Goal: Information Seeking & Learning: Learn about a topic

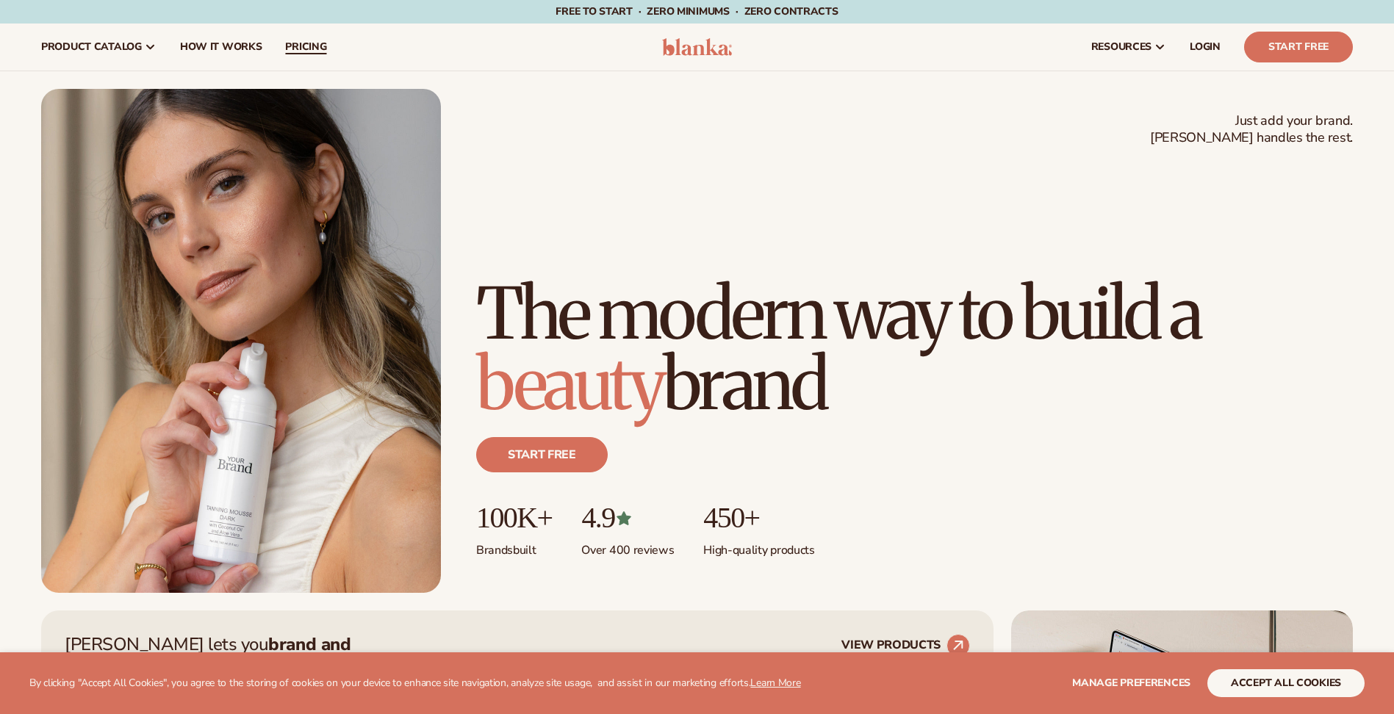
click at [281, 43] on link "pricing" at bounding box center [305, 47] width 65 height 47
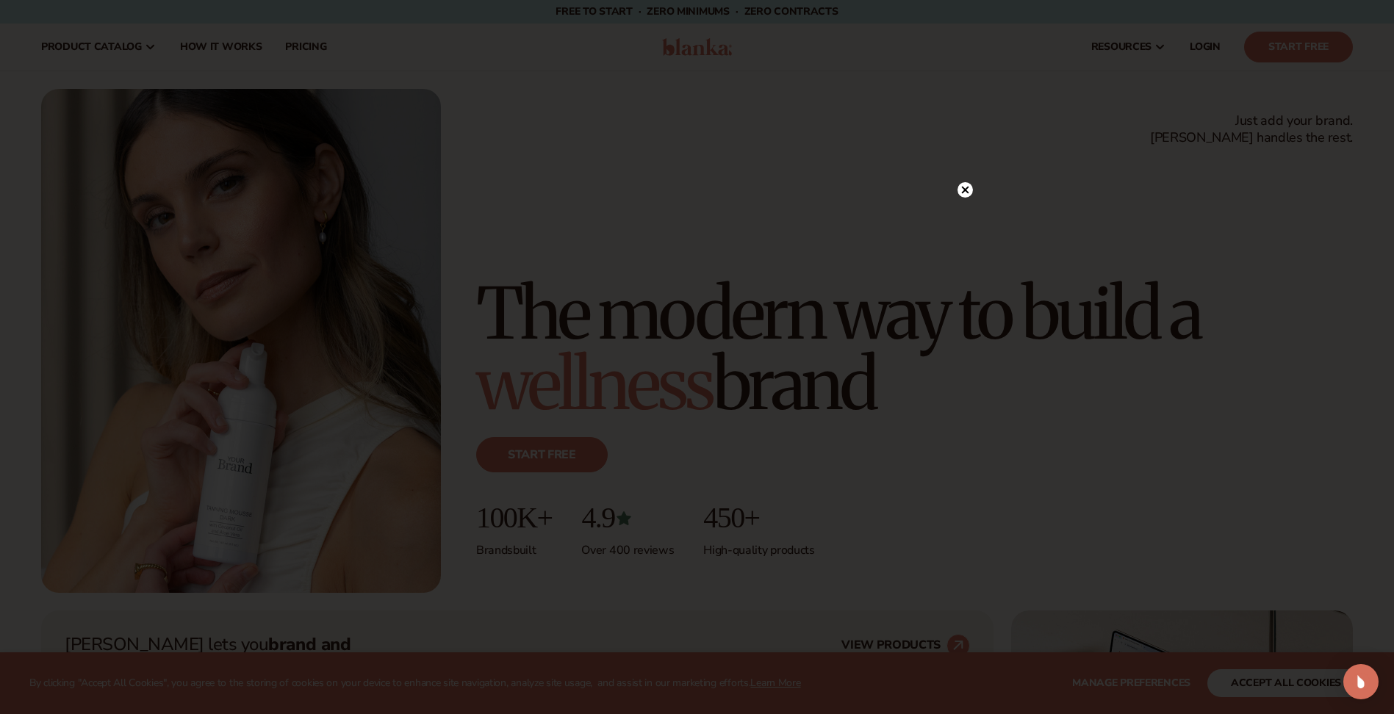
drag, startPoint x: 103, startPoint y: 49, endPoint x: 117, endPoint y: 48, distance: 14.0
click at [107, 49] on div at bounding box center [697, 357] width 1394 height 714
click at [960, 186] on circle at bounding box center [965, 189] width 15 height 15
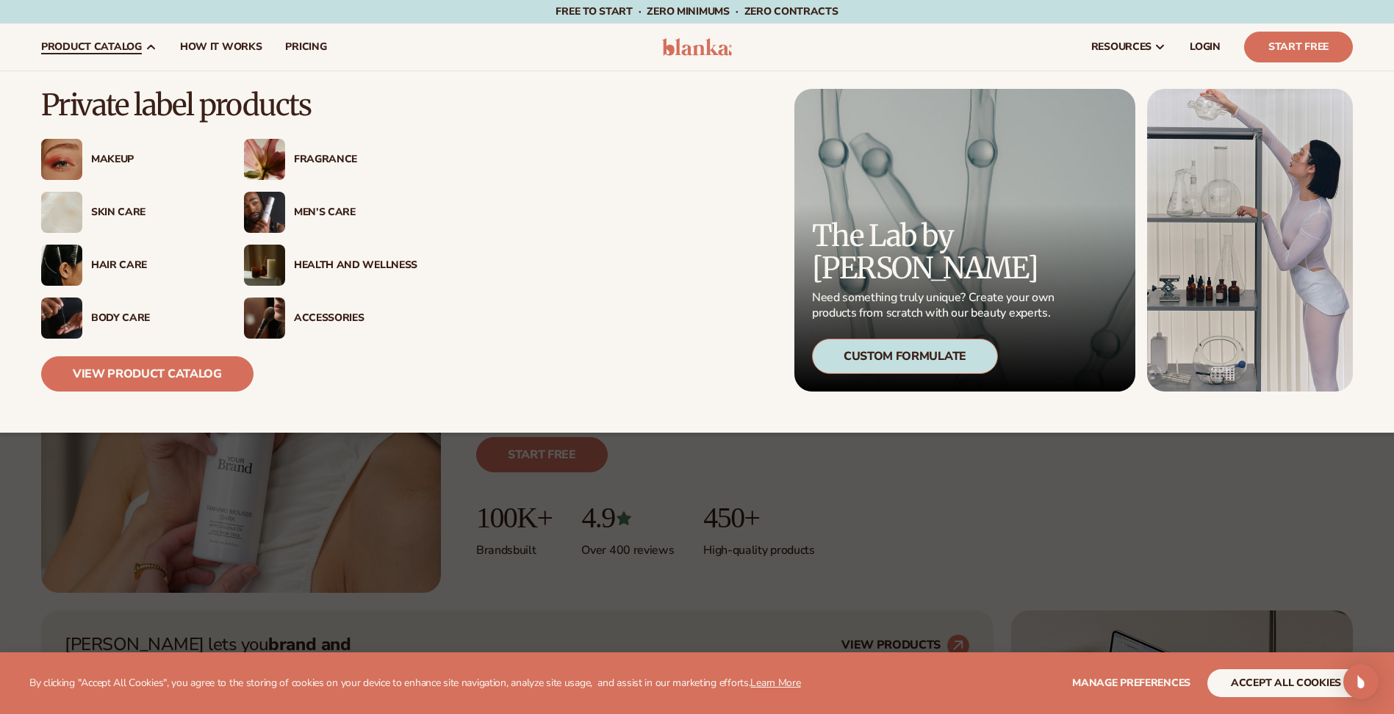
click at [127, 49] on span "product catalog" at bounding box center [91, 47] width 101 height 12
click at [160, 365] on link "View Product Catalog" at bounding box center [147, 373] width 212 height 35
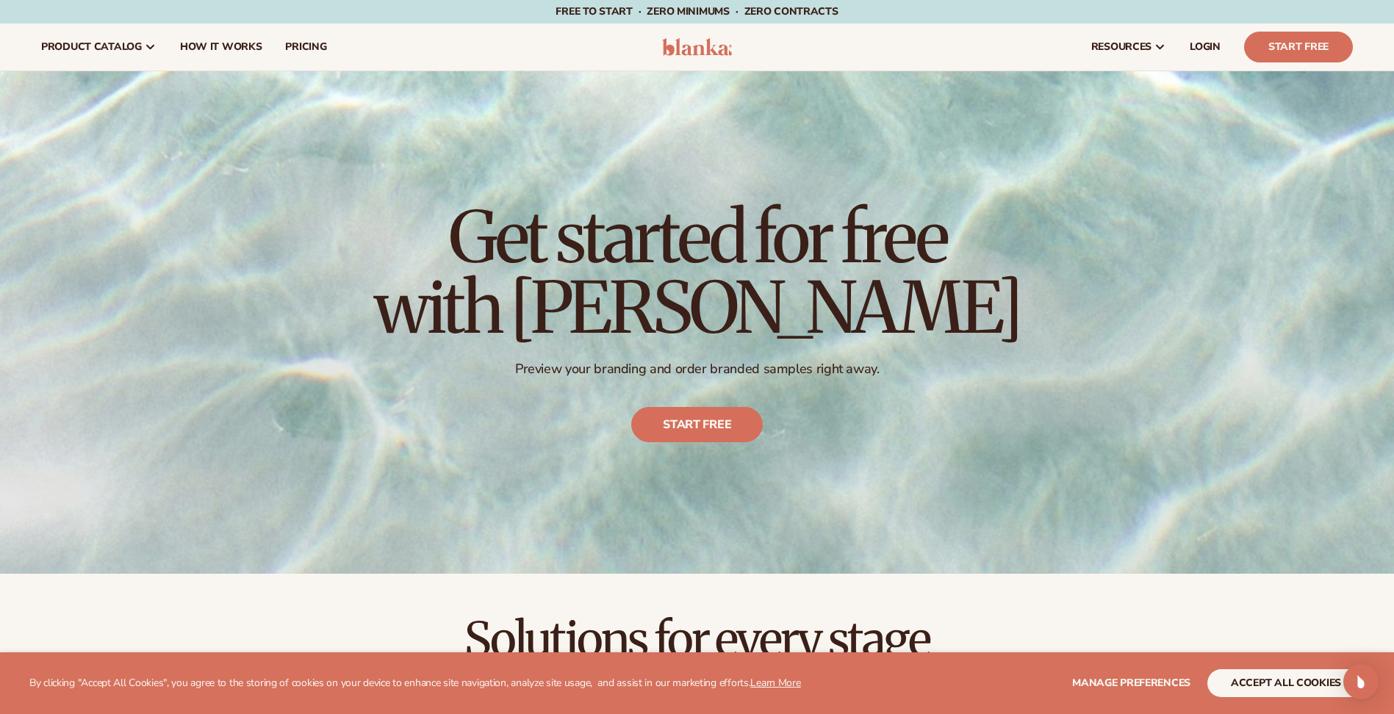
scroll to position [514, 0]
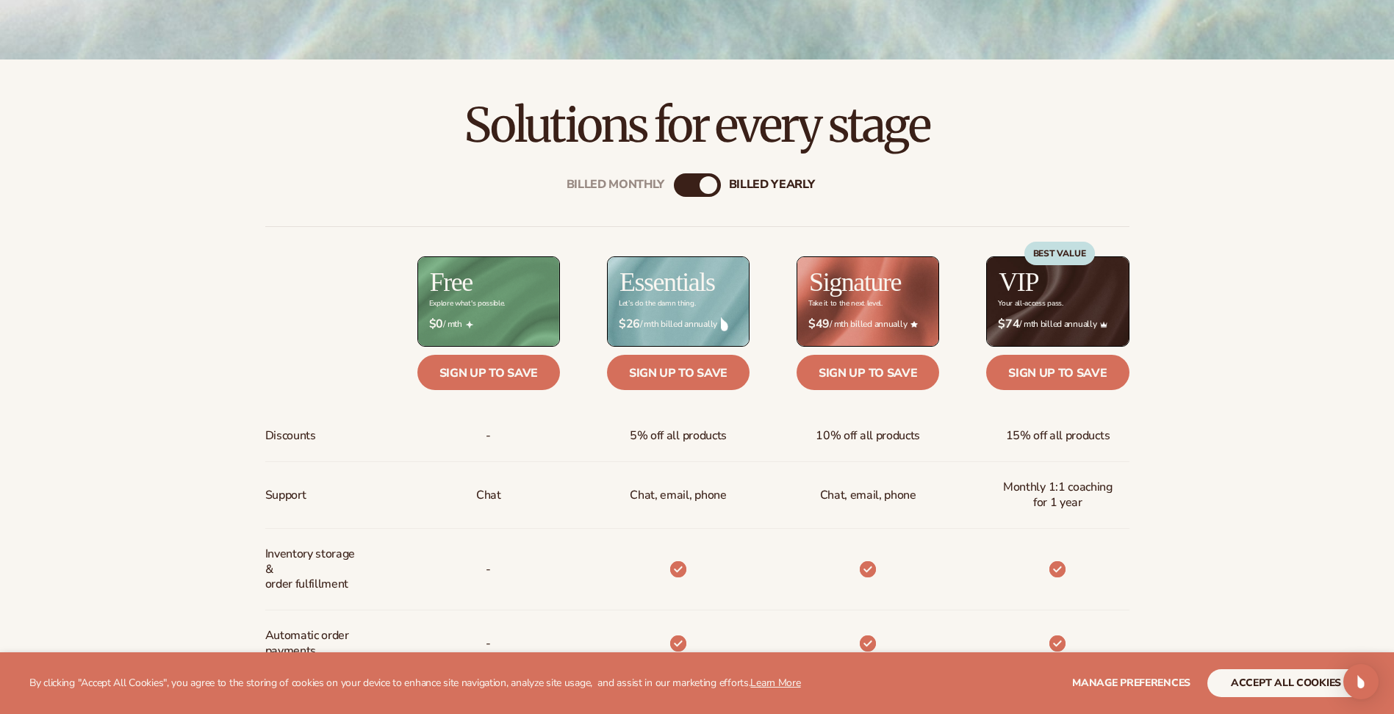
drag, startPoint x: 273, startPoint y: 167, endPoint x: 267, endPoint y: 149, distance: 18.6
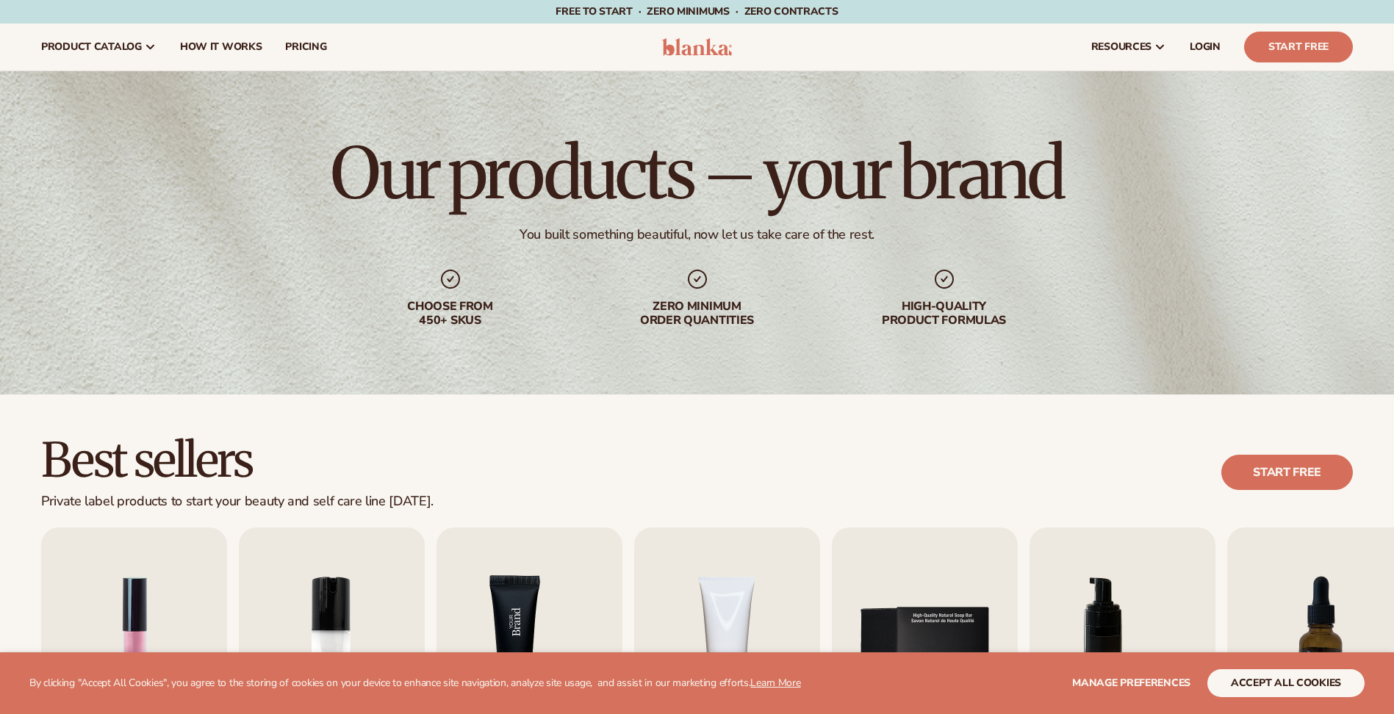
scroll to position [514, 0]
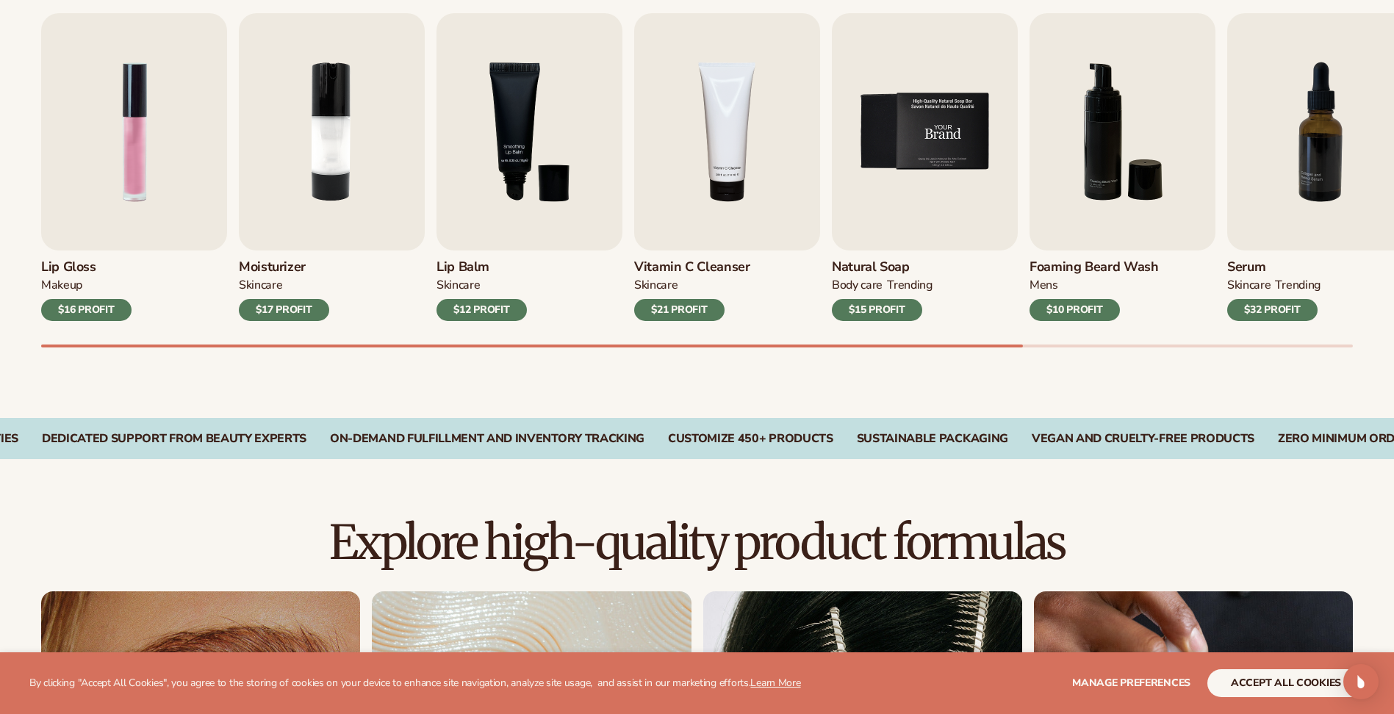
click at [912, 193] on img "5 / 9" at bounding box center [925, 131] width 186 height 237
click at [867, 308] on div "$15 PROFIT" at bounding box center [877, 310] width 90 height 22
click at [907, 233] on img "5 / 9" at bounding box center [925, 131] width 186 height 237
click at [903, 187] on img "5 / 9" at bounding box center [925, 131] width 186 height 237
click at [924, 136] on img "5 / 9" at bounding box center [925, 131] width 186 height 237
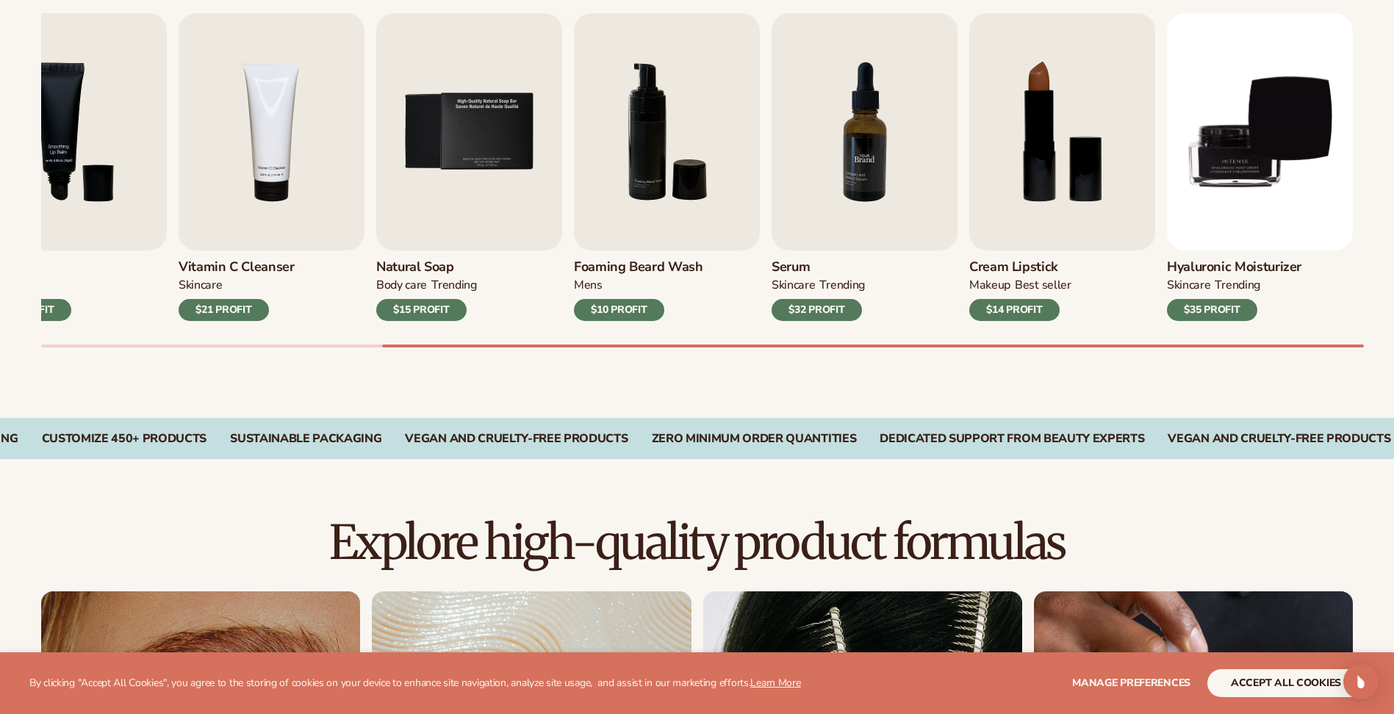
click at [847, 181] on img "7 / 9" at bounding box center [865, 131] width 186 height 237
click at [633, 177] on img "6 / 9" at bounding box center [667, 131] width 186 height 237
click at [452, 175] on img "5 / 9" at bounding box center [469, 131] width 186 height 237
click at [474, 151] on img "5 / 9" at bounding box center [469, 131] width 186 height 237
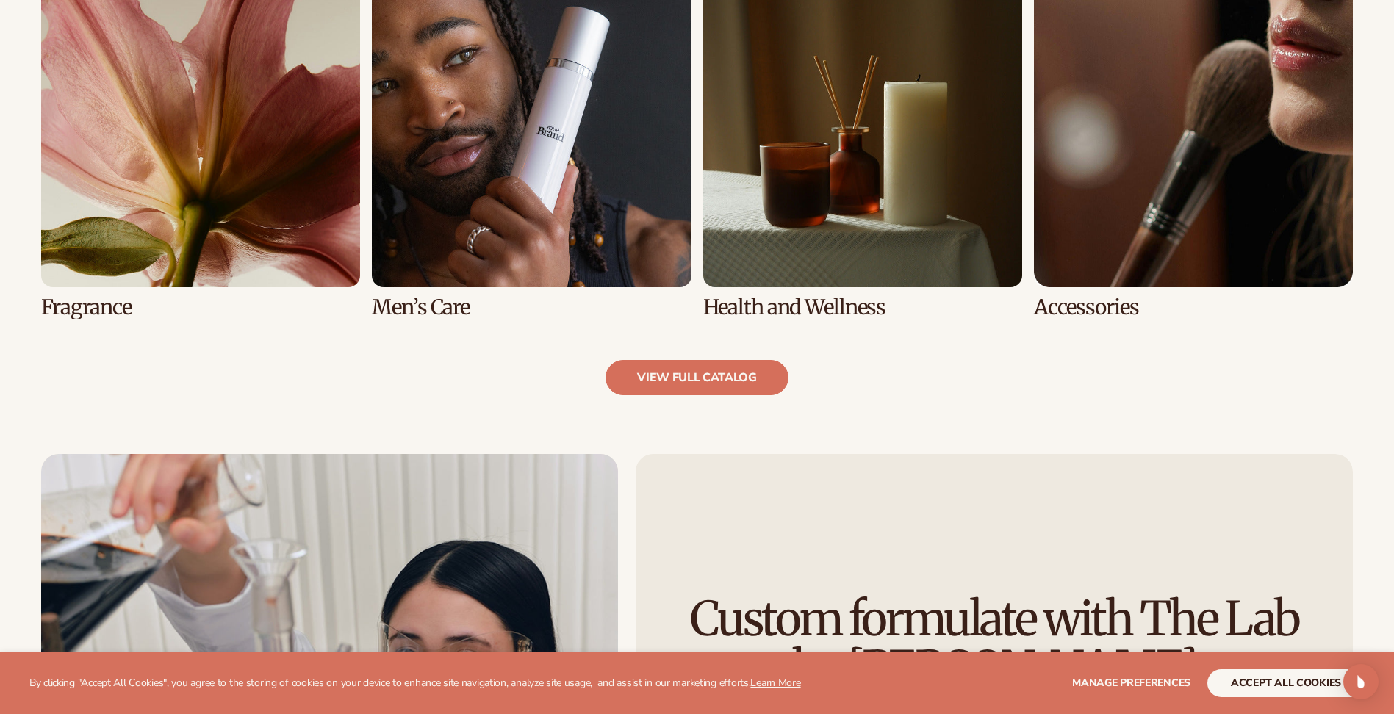
scroll to position [1543, 0]
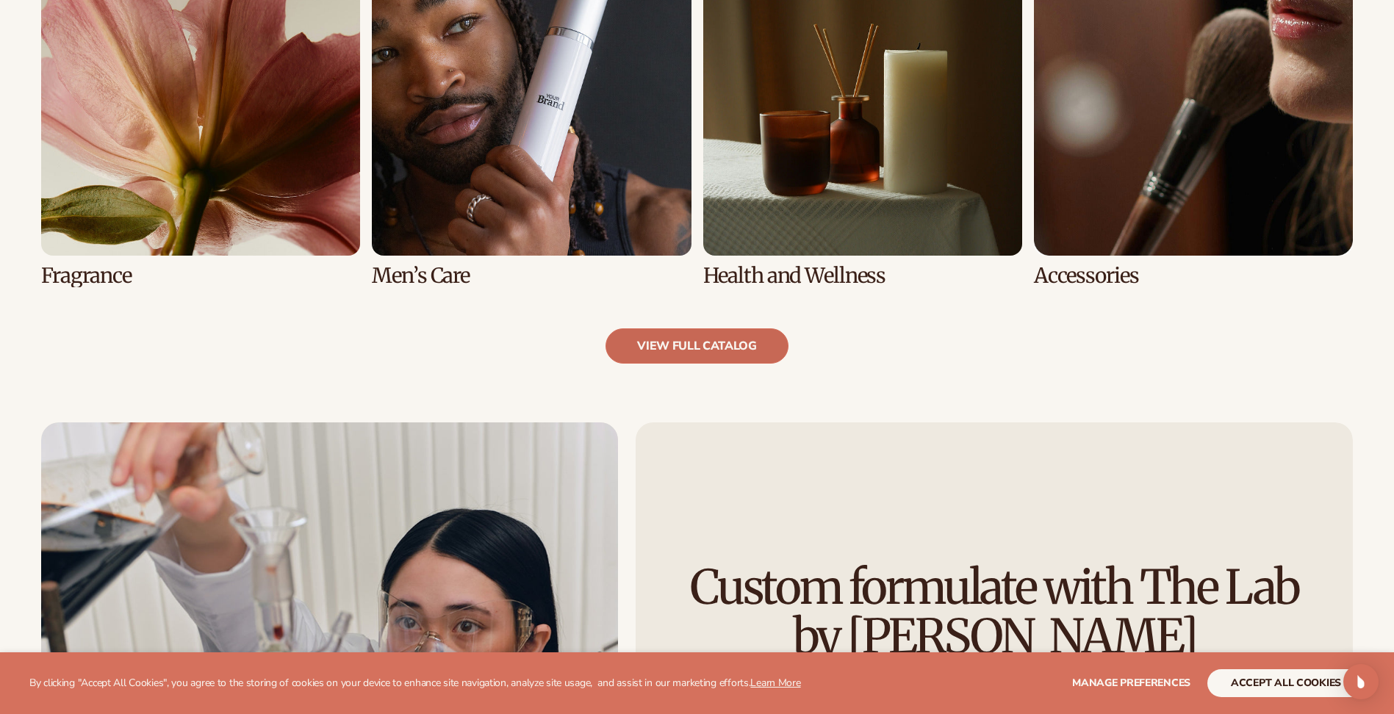
click at [700, 346] on link "view full catalog" at bounding box center [697, 346] width 183 height 35
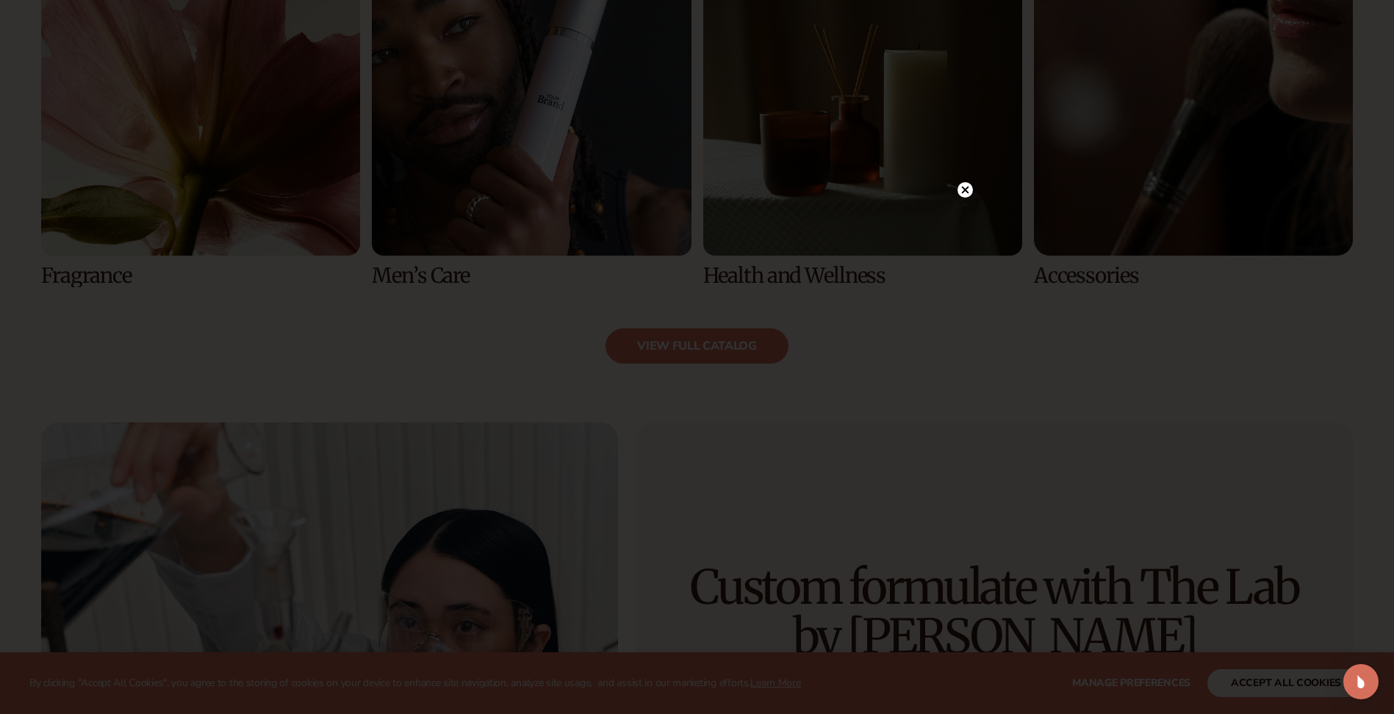
click at [964, 191] on icon at bounding box center [964, 189] width 7 height 7
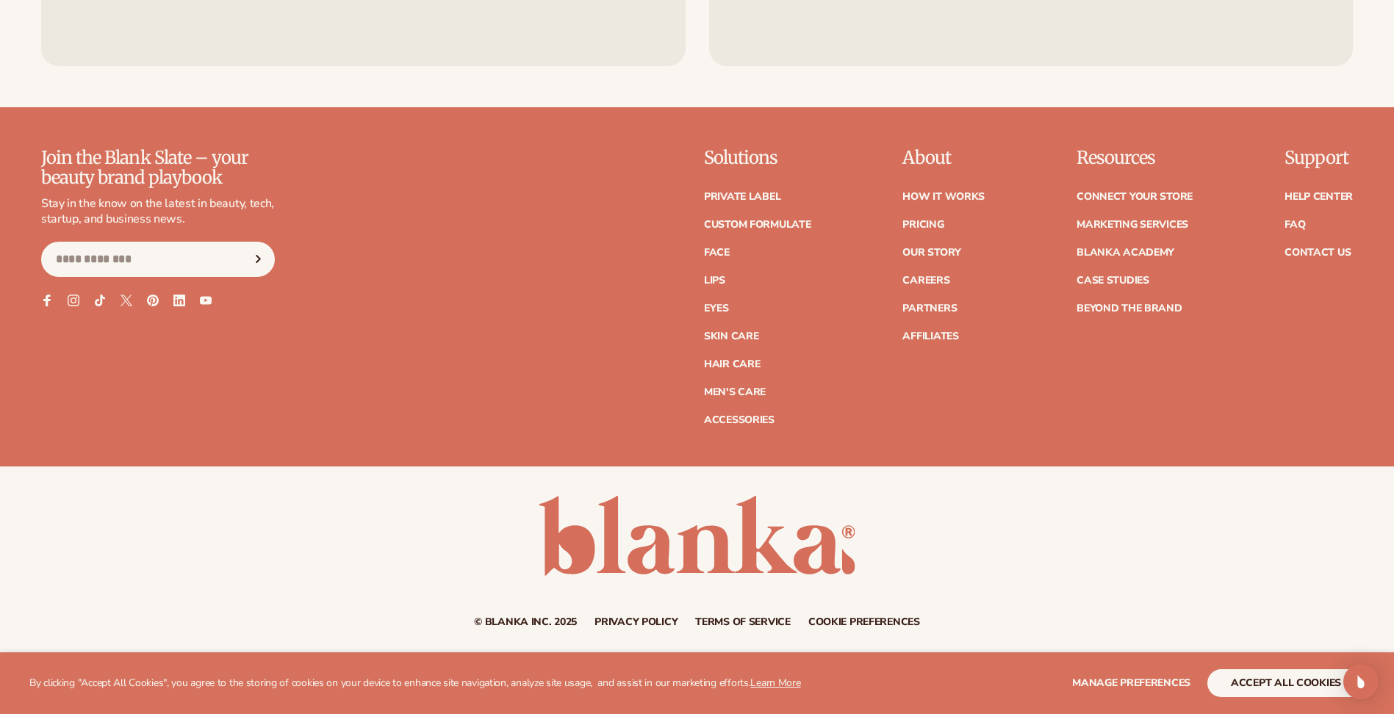
scroll to position [2855, 0]
